Goal: Check status: Check status

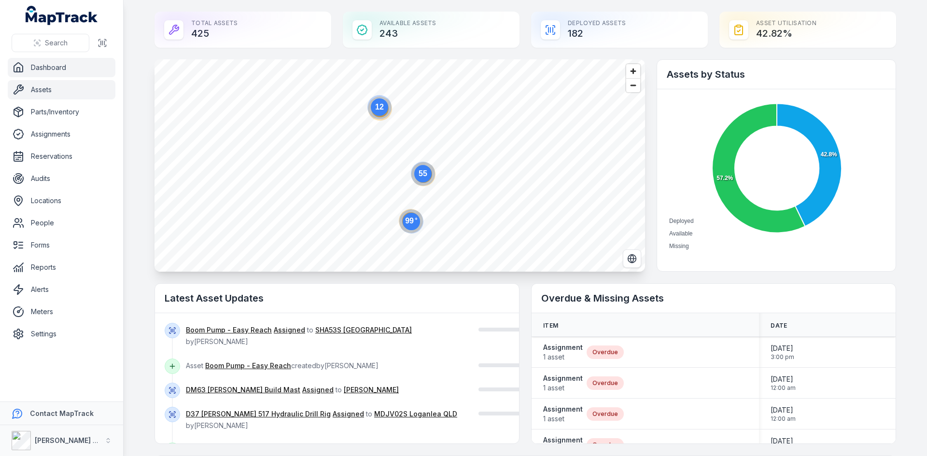
click at [50, 89] on link "Assets" at bounding box center [62, 89] width 108 height 19
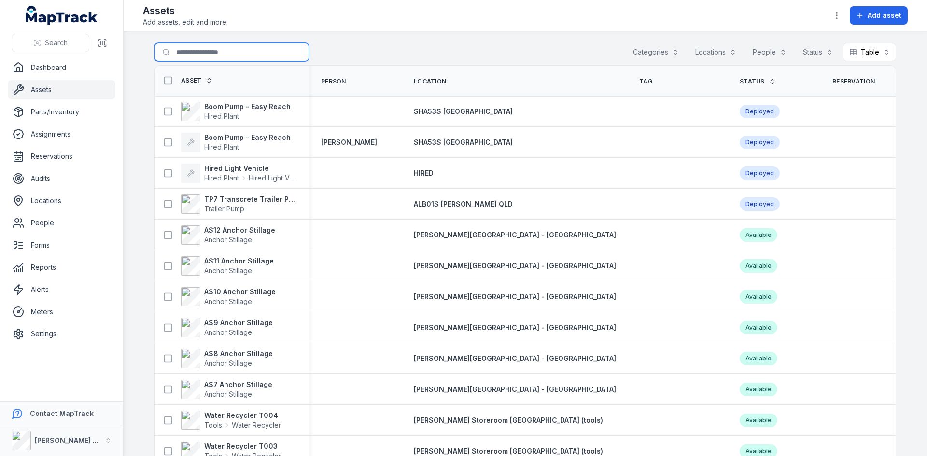
click at [206, 48] on input "Search for assets" at bounding box center [232, 52] width 155 height 18
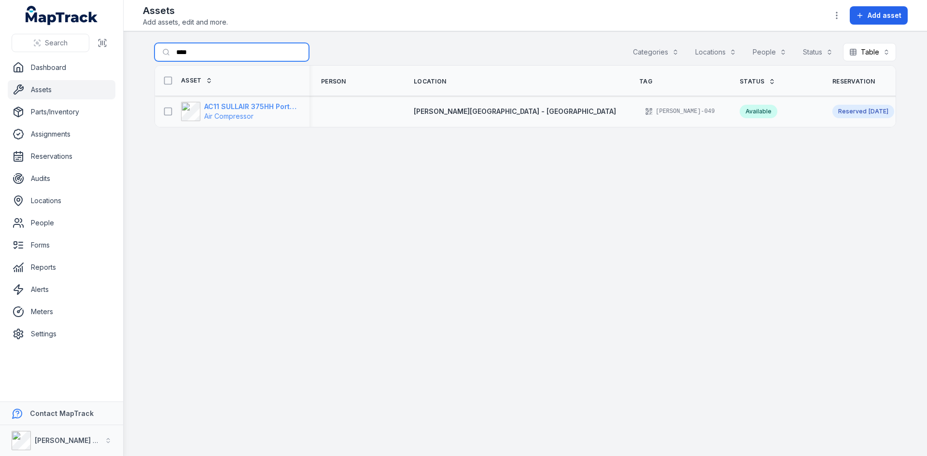
type input "****"
click at [225, 112] on span "Air Compressor" at bounding box center [228, 116] width 49 height 8
click at [869, 113] on span "[DATE]" at bounding box center [879, 111] width 20 height 7
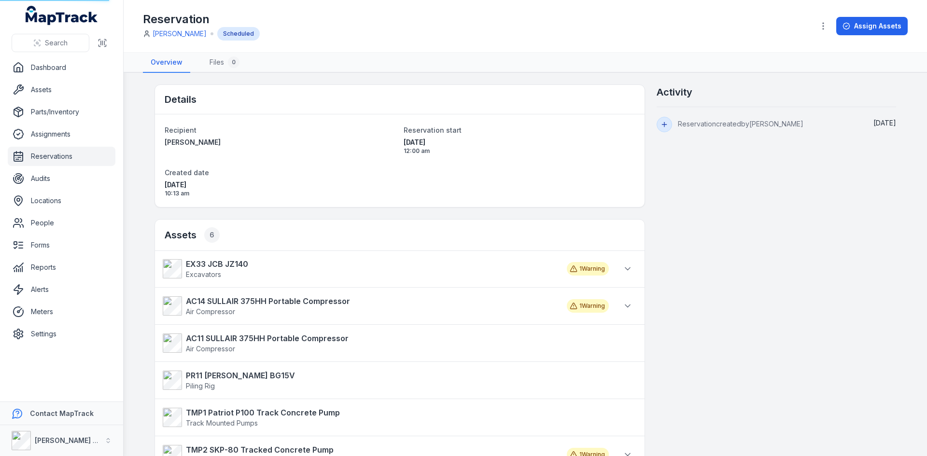
click at [733, 113] on div "Reservation created by [PERSON_NAME] [DATE]" at bounding box center [777, 119] width 240 height 25
